Goal: Information Seeking & Learning: Learn about a topic

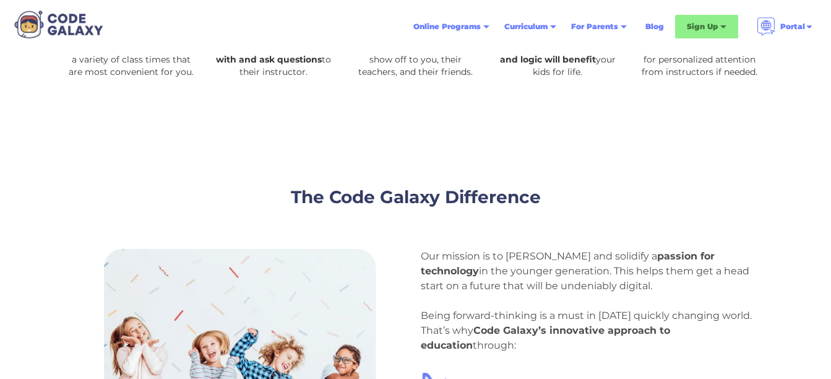
scroll to position [728, 0]
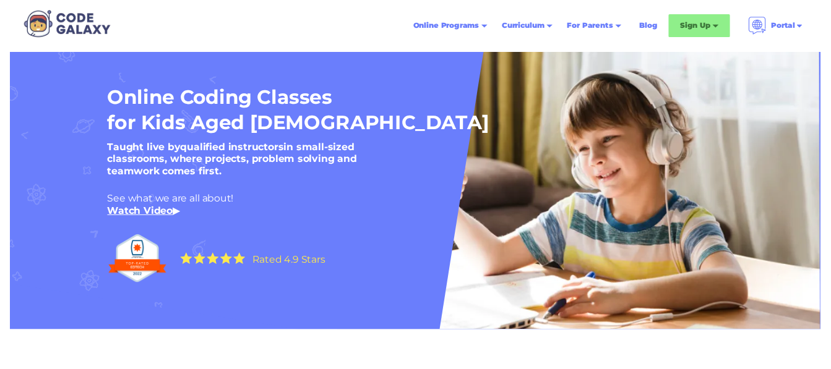
scroll to position [0, 0]
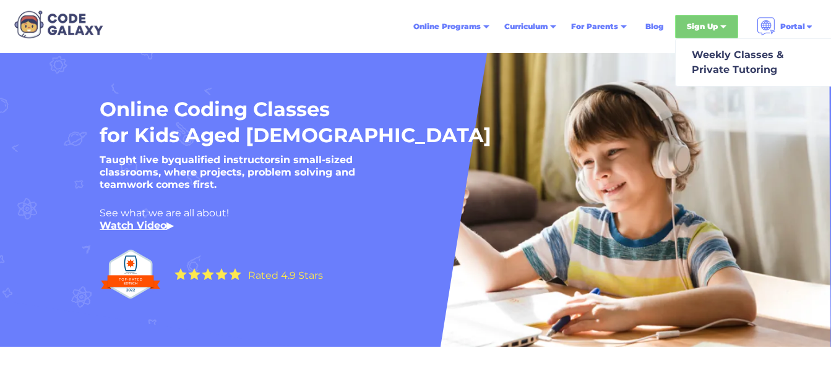
click at [722, 25] on div at bounding box center [723, 28] width 6 height 6
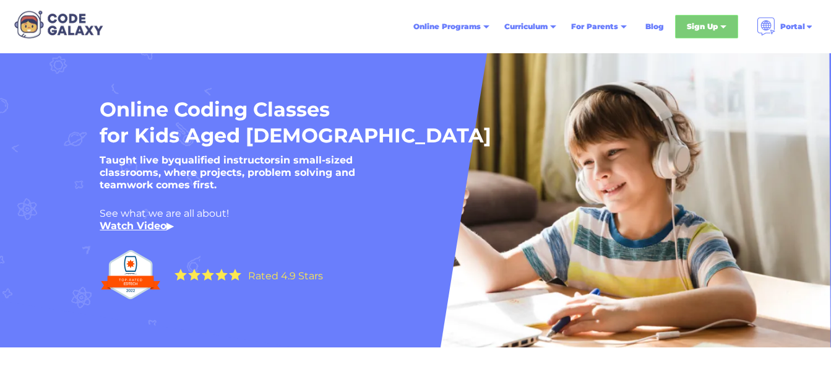
click at [722, 25] on div at bounding box center [723, 28] width 6 height 6
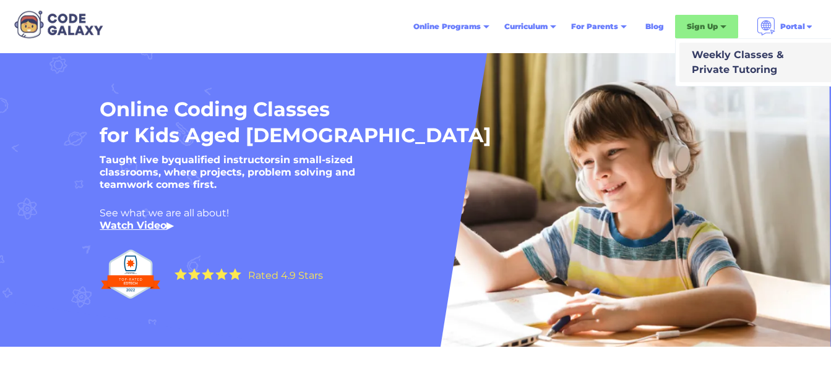
click at [725, 57] on div "Weekly Classes & Private Tutoring" at bounding box center [735, 63] width 97 height 30
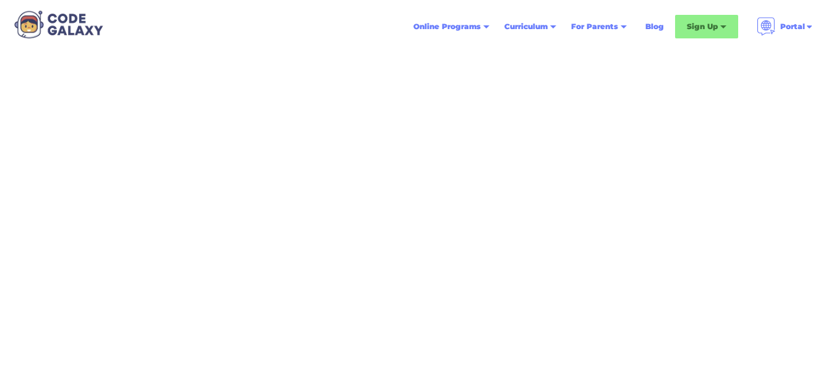
scroll to position [67, 0]
click at [358, 59] on div "How to Purchase a Code Galaxy Subscription" at bounding box center [415, 183] width 569 height 358
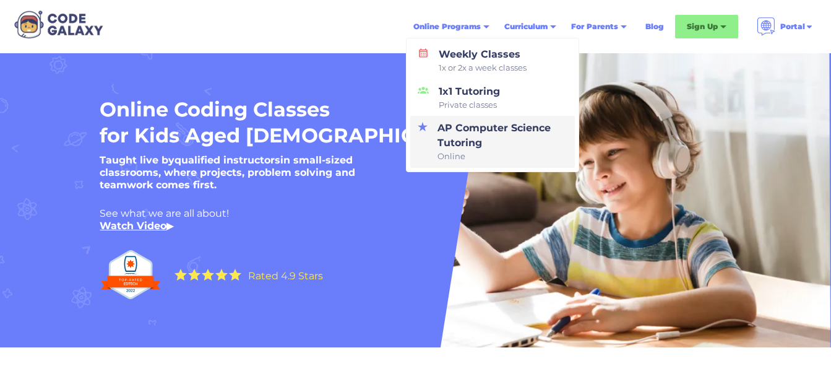
click at [463, 142] on div "AP Computer Science Tutoring Online" at bounding box center [500, 142] width 135 height 42
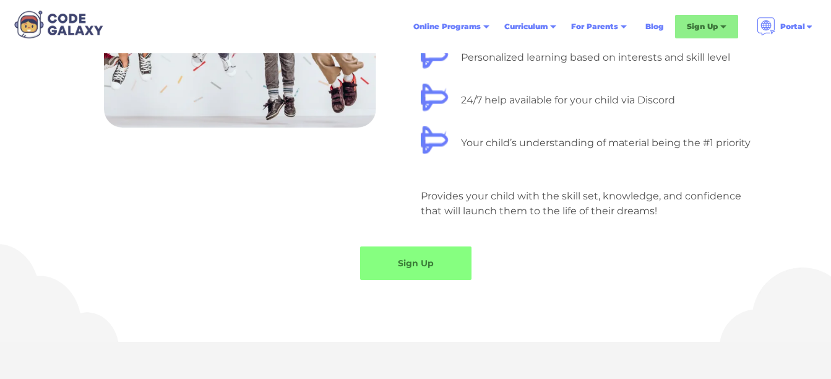
scroll to position [1168, 0]
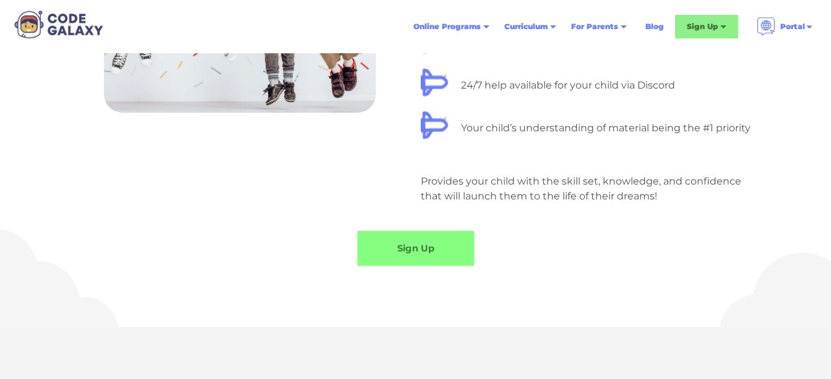
click at [429, 254] on link "Sign Up" at bounding box center [415, 248] width 117 height 35
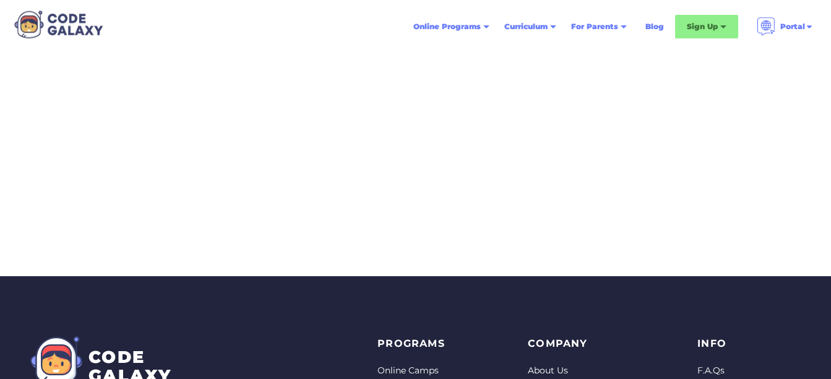
scroll to position [396, 0]
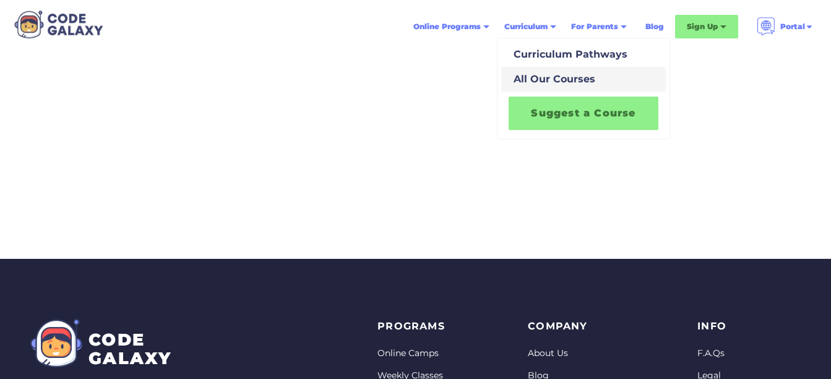
click at [549, 77] on div "All Our Courses" at bounding box center [552, 79] width 87 height 15
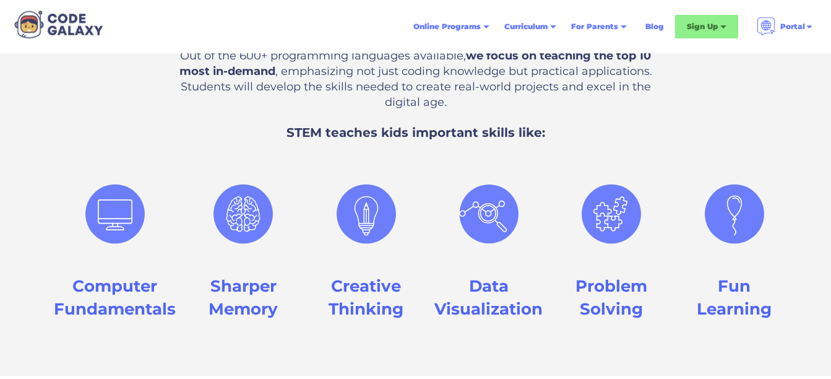
scroll to position [527, 0]
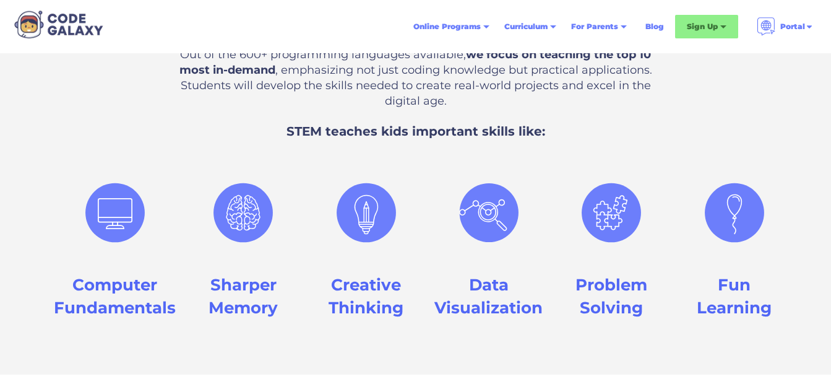
click at [64, 343] on div "Computer Fundamentals Sharper Memory Creative Thinking Data Visualization Probl…" at bounding box center [415, 260] width 748 height 204
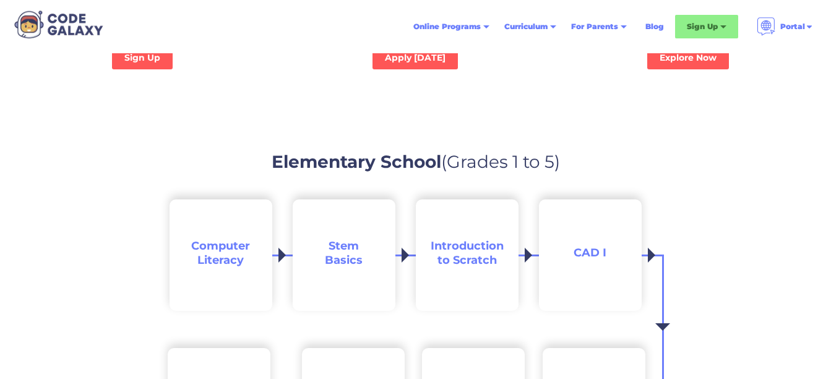
scroll to position [1142, 0]
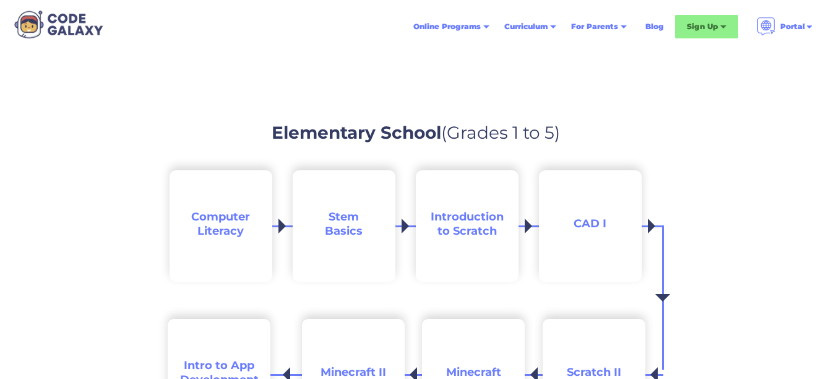
click at [67, 343] on div "Elementary School (Grades 1 to 5) Computer Literacy Stem Basics Introduction to…" at bounding box center [415, 374] width 831 height 585
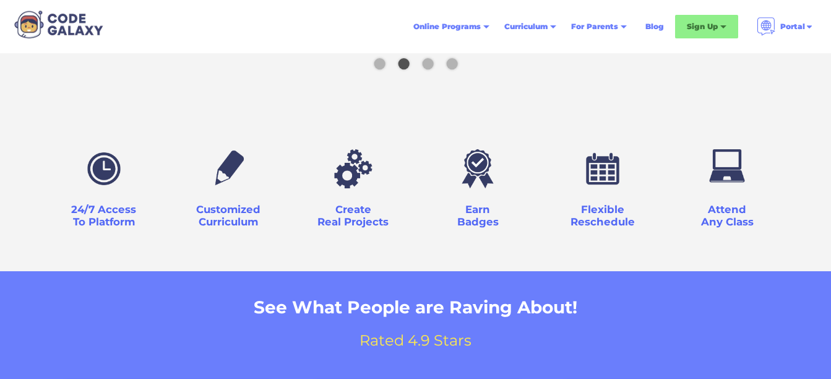
scroll to position [3599, 0]
click at [88, 204] on h3 "24/7 Access To Platform" at bounding box center [103, 216] width 65 height 25
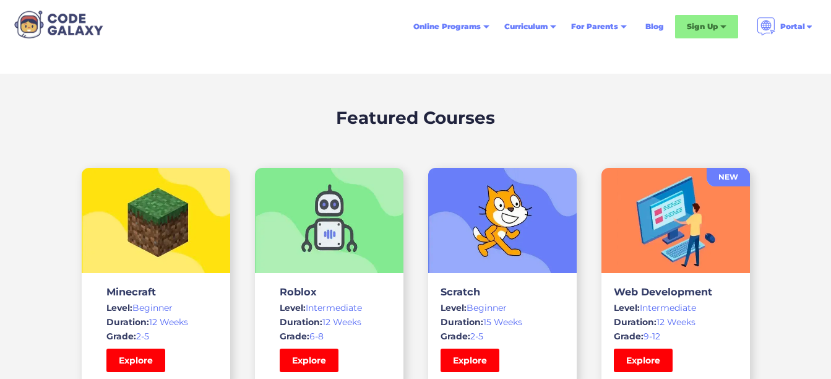
scroll to position [2765, 0]
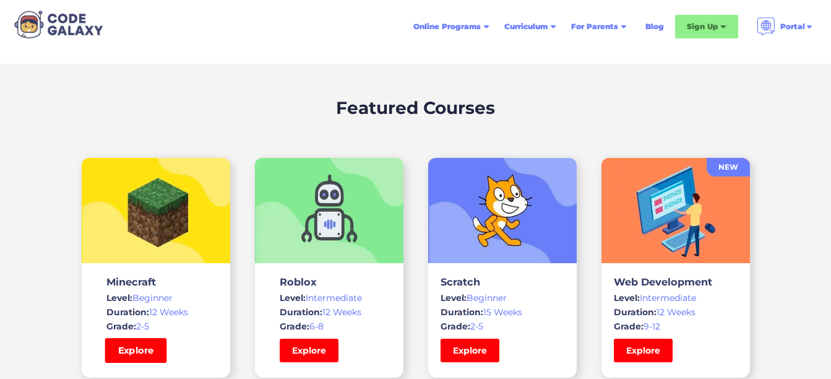
click at [131, 347] on link "Explore" at bounding box center [136, 350] width 62 height 25
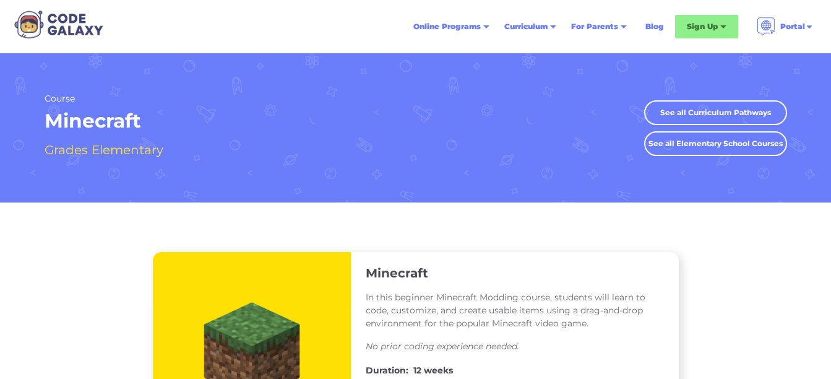
click at [749, 146] on link "See all Elementary School Courses" at bounding box center [715, 143] width 143 height 25
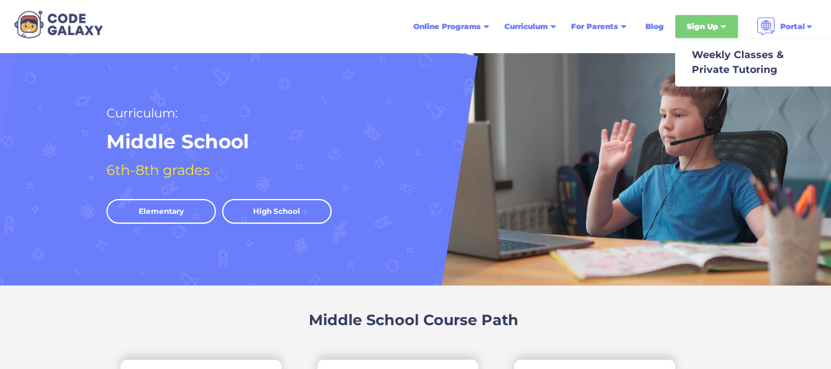
click at [713, 27] on div "Sign Up" at bounding box center [702, 26] width 31 height 12
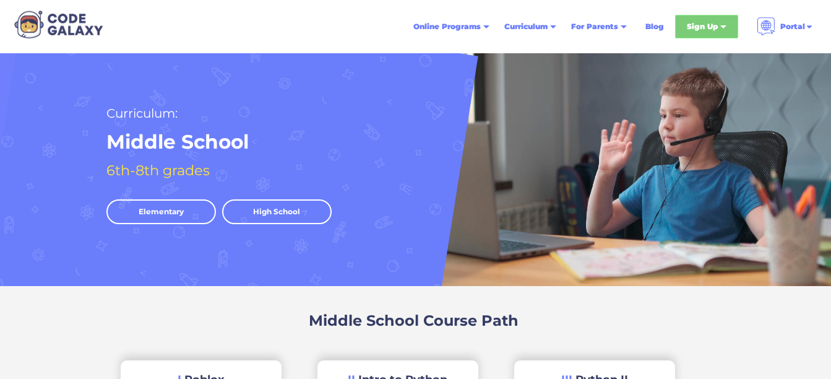
click at [713, 27] on div "Sign Up" at bounding box center [702, 26] width 31 height 12
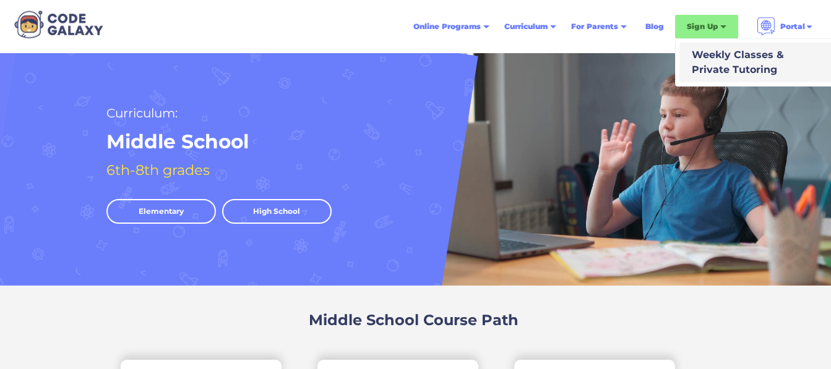
click at [712, 58] on div "Weekly Classes & Private Tutoring" at bounding box center [735, 63] width 97 height 30
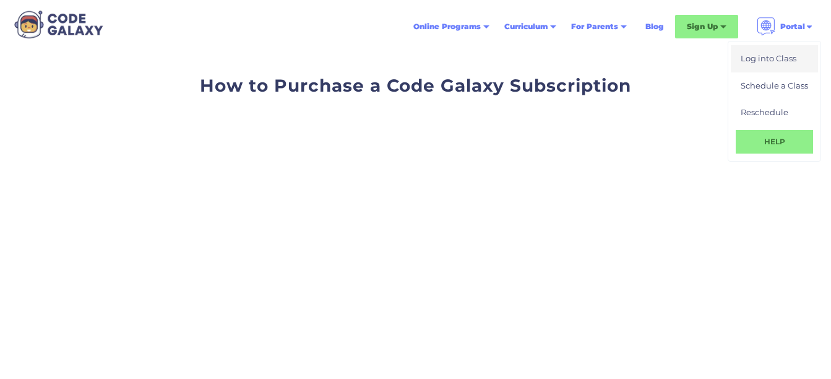
click at [797, 65] on link "Log into Class" at bounding box center [774, 58] width 87 height 27
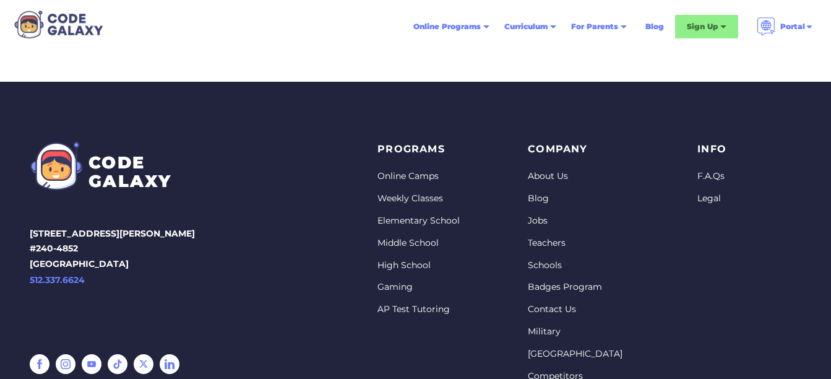
scroll to position [858, 0]
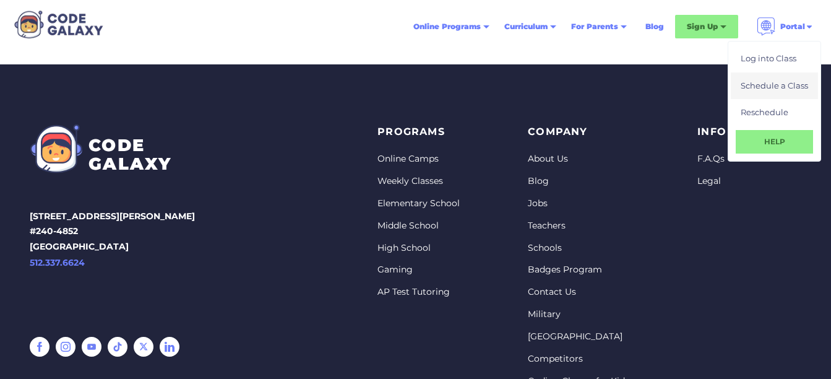
click at [761, 87] on div "Schedule a Class" at bounding box center [774, 86] width 67 height 12
